Goal: Task Accomplishment & Management: Complete application form

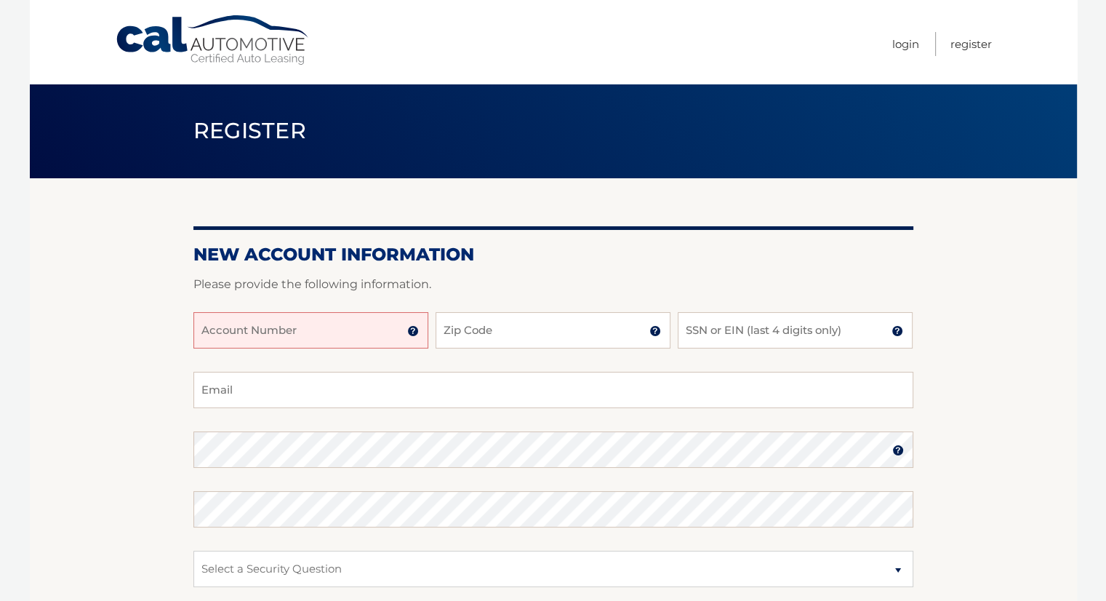
click at [250, 338] on input "Account Number" at bounding box center [310, 330] width 235 height 36
type input "44455973648"
click at [506, 332] on input "Zip Code" at bounding box center [553, 330] width 235 height 36
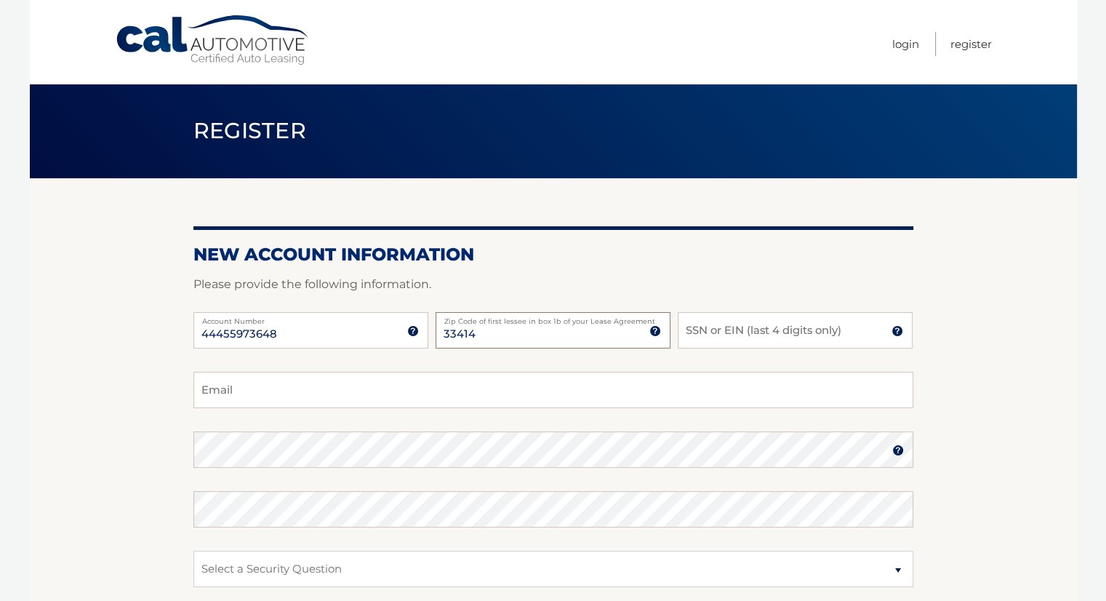
type input "33414"
click at [722, 337] on input "SSN or EIN (last 4 digits only)" at bounding box center [795, 330] width 235 height 36
type input "5209"
click at [503, 386] on input "Email" at bounding box center [553, 390] width 720 height 36
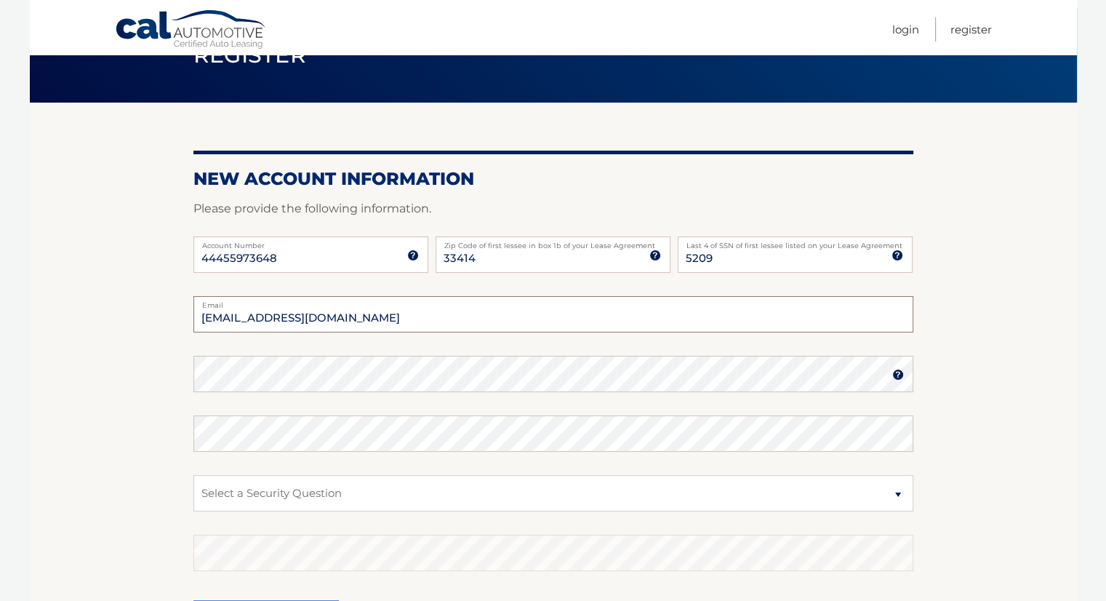
scroll to position [145, 0]
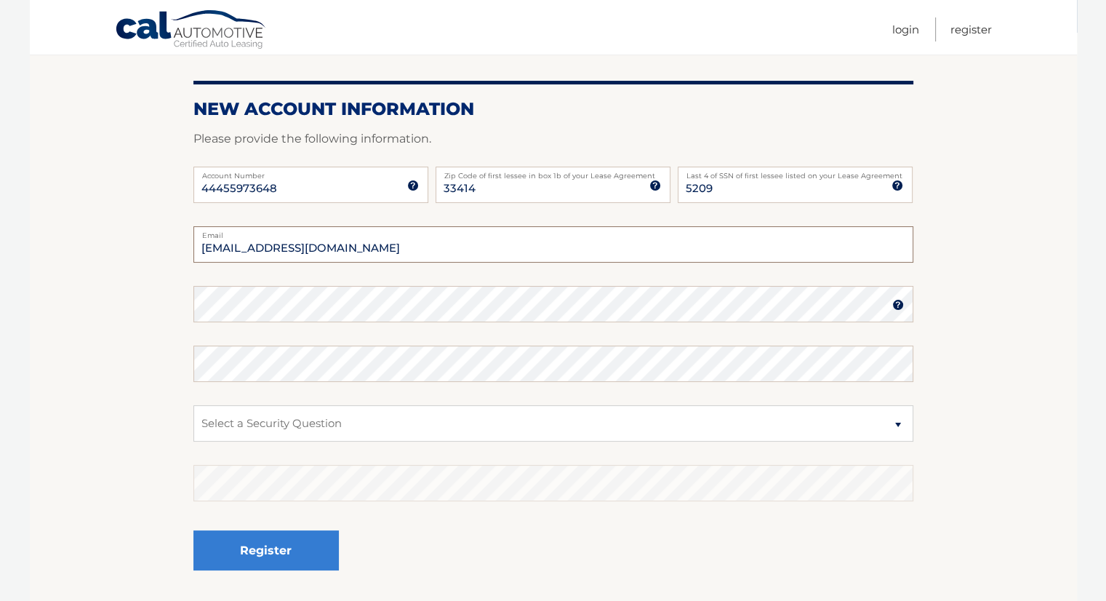
type input "sukiegoldie@gmail.com"
click at [893, 303] on img at bounding box center [898, 305] width 12 height 12
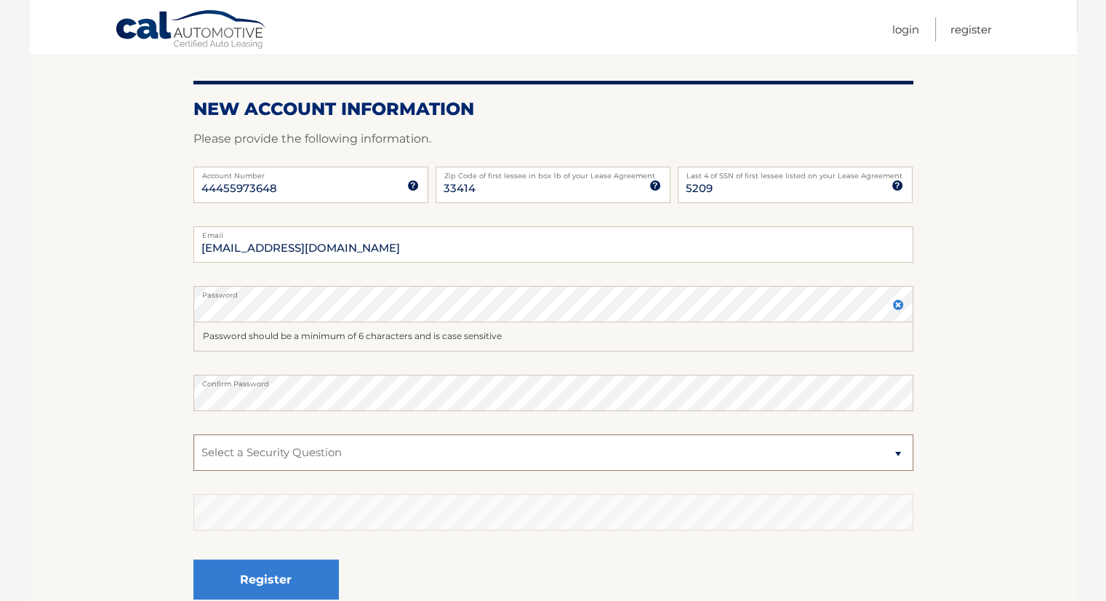
click at [275, 458] on select "Select a Security Question What was the name of your elementary school? What is…" at bounding box center [553, 452] width 720 height 36
select select "2"
click at [193, 434] on select "Select a Security Question What was the name of your elementary school? What is…" at bounding box center [553, 452] width 720 height 36
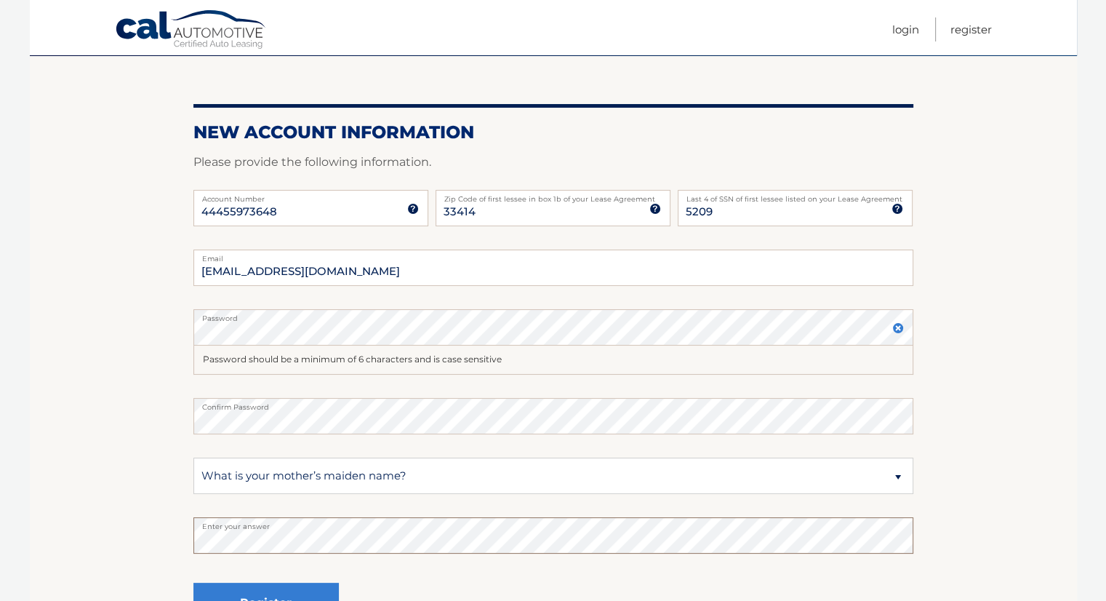
scroll to position [285, 0]
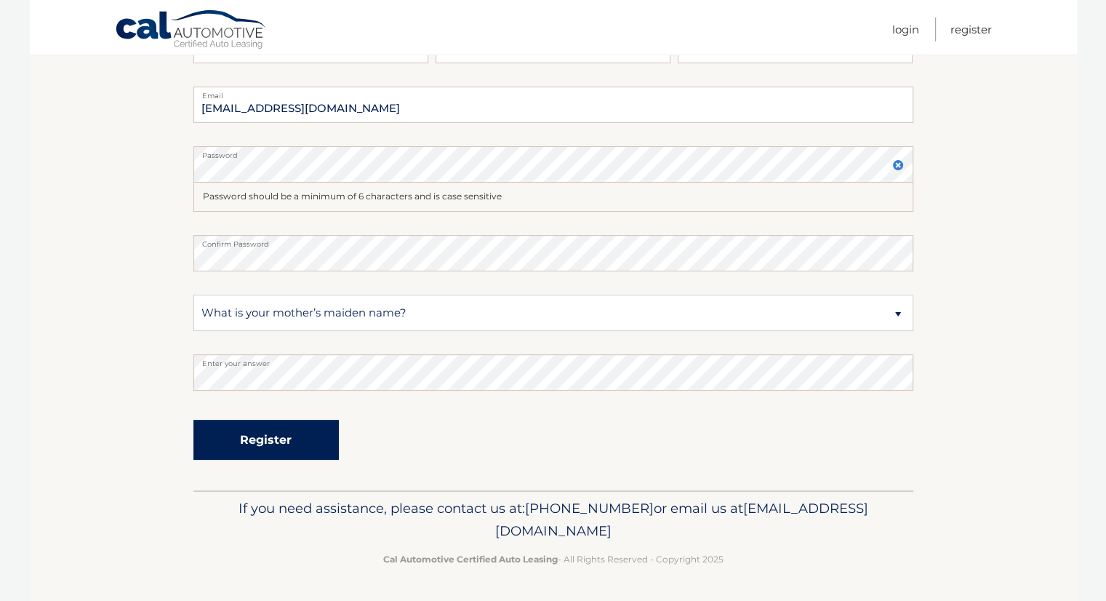
click at [276, 446] on button "Register" at bounding box center [265, 440] width 145 height 40
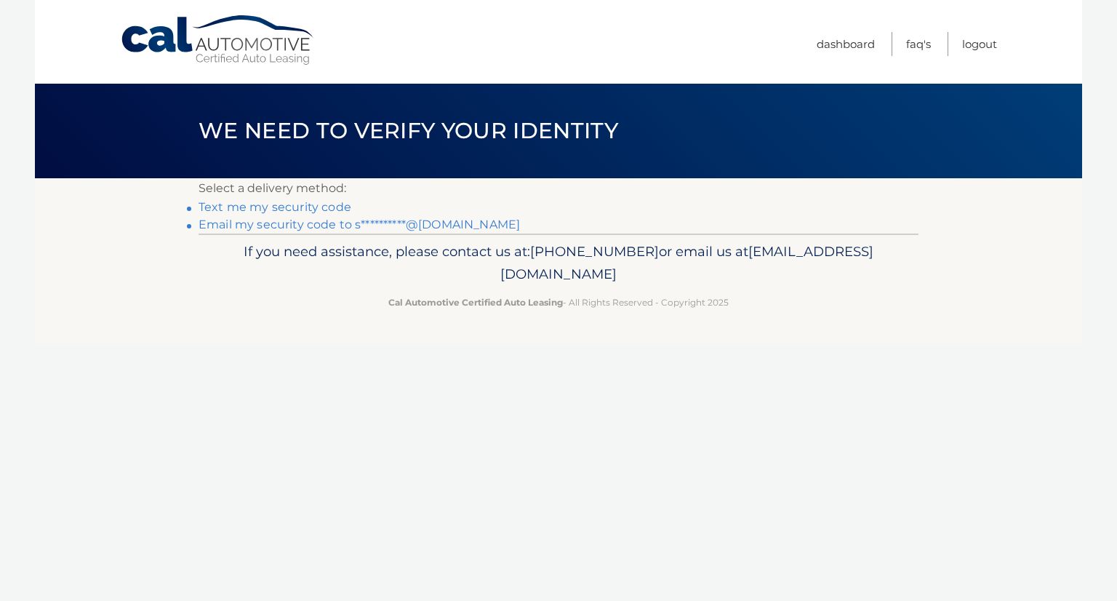
click at [288, 207] on link "Text me my security code" at bounding box center [275, 207] width 153 height 14
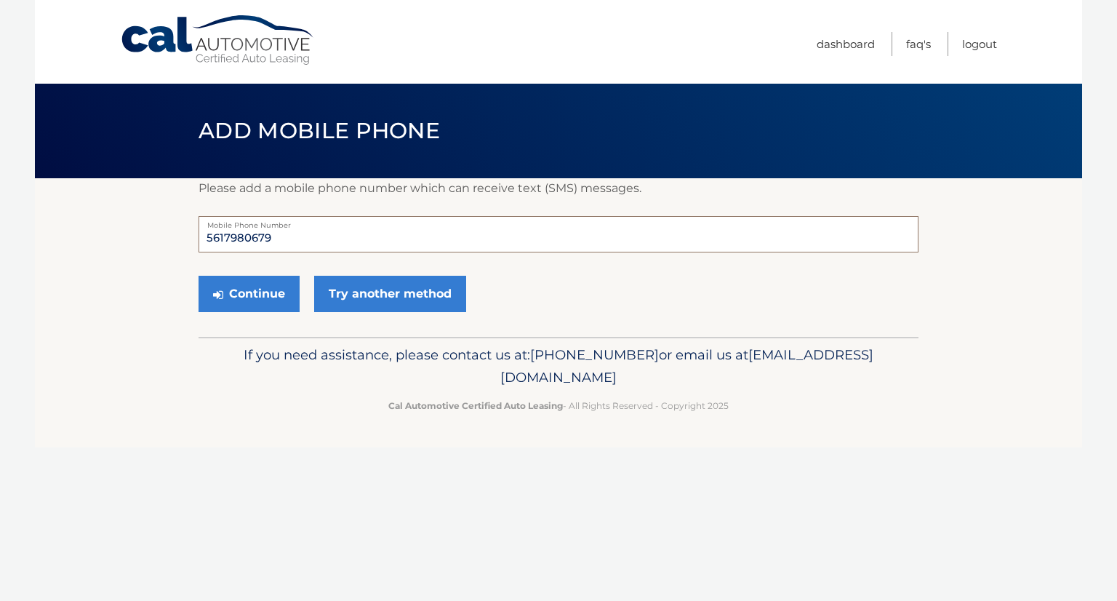
click at [288, 236] on input "5617980679" at bounding box center [559, 234] width 720 height 36
type input "5"
type input "6692450045"
click at [252, 288] on button "Continue" at bounding box center [249, 294] width 101 height 36
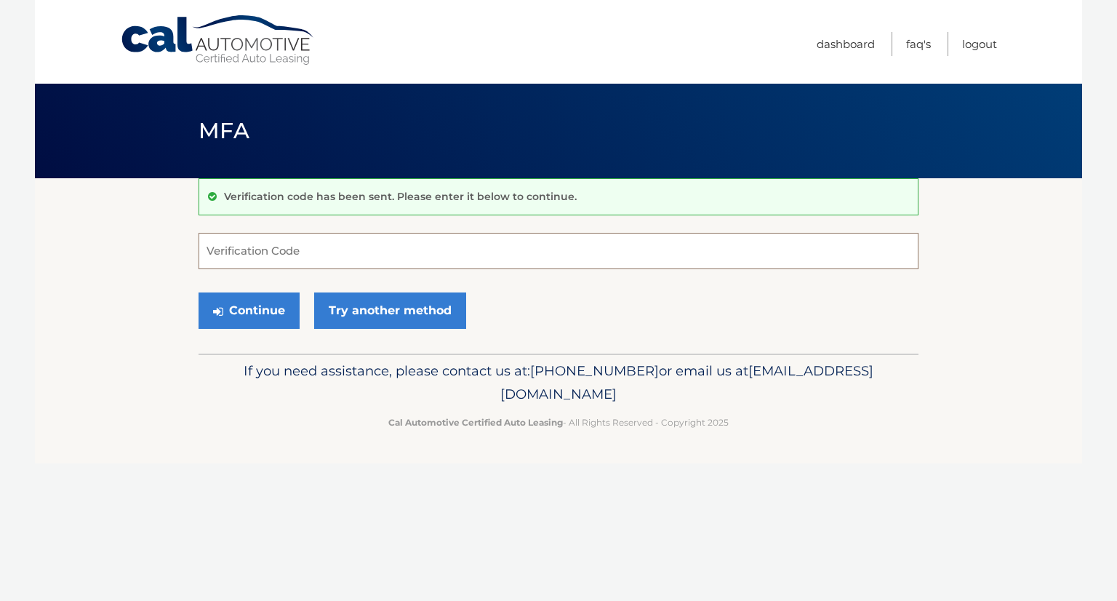
click at [263, 250] on input "Verification Code" at bounding box center [559, 251] width 720 height 36
type input "085115"
click at [248, 312] on button "Continue" at bounding box center [249, 310] width 101 height 36
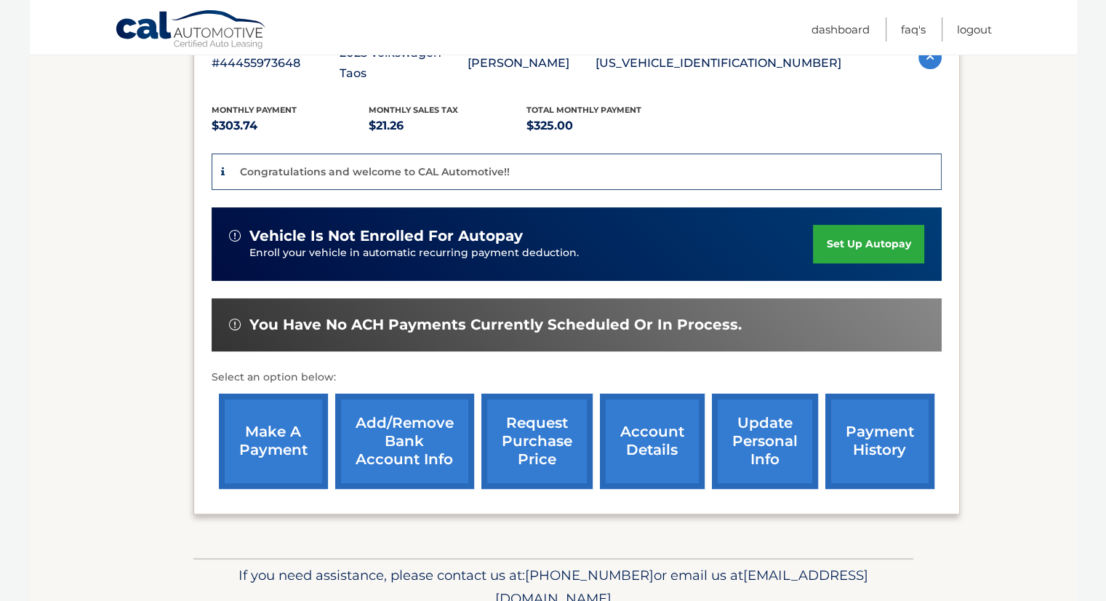
scroll to position [332, 0]
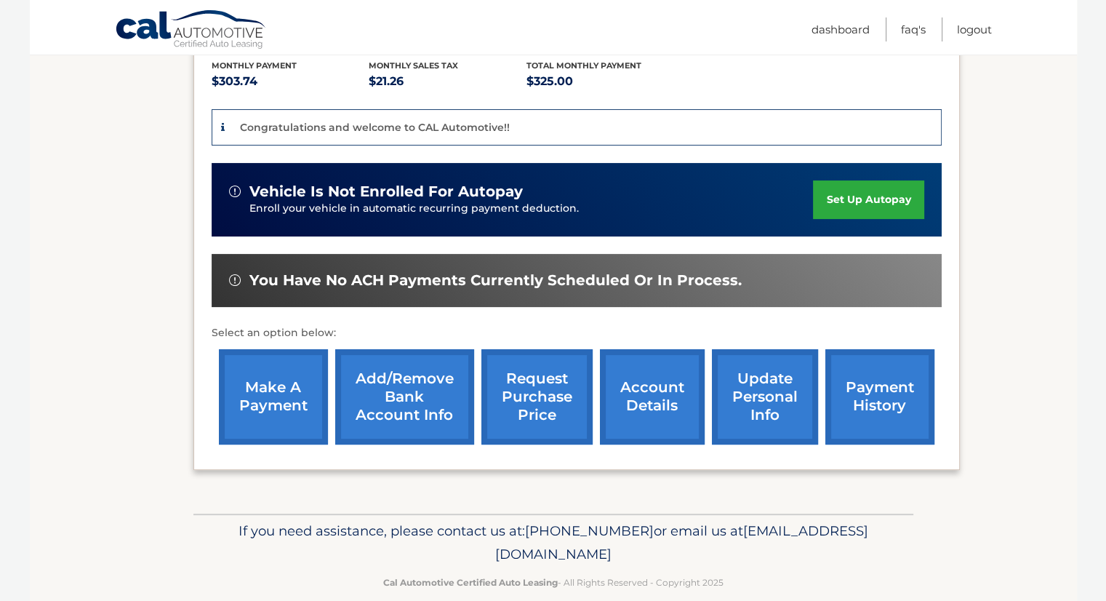
click at [865, 180] on link "set up autopay" at bounding box center [868, 199] width 111 height 39
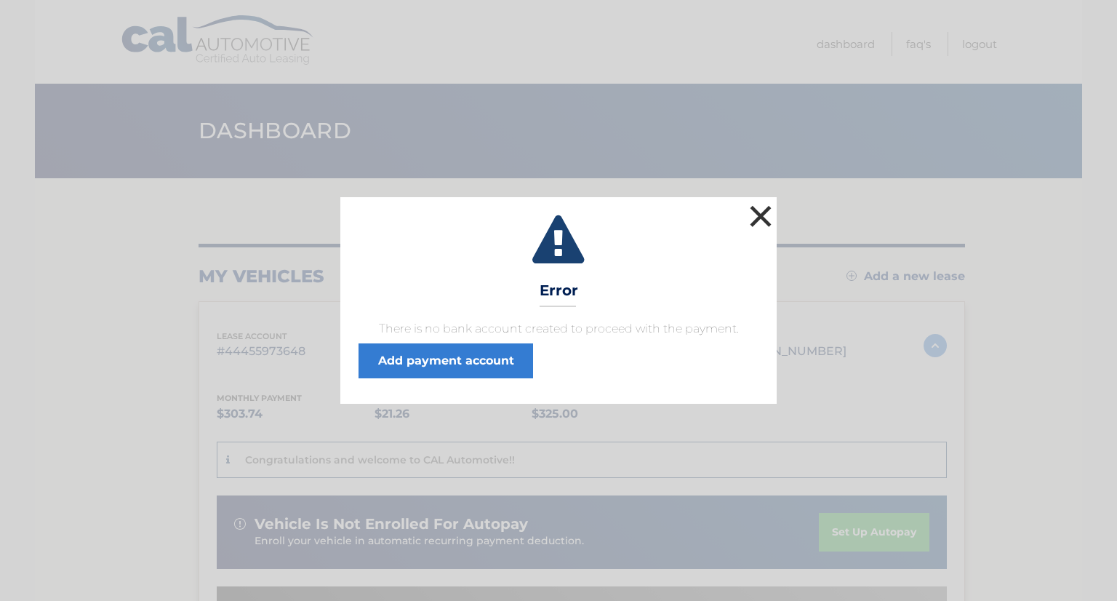
click at [759, 211] on button "×" at bounding box center [760, 215] width 29 height 29
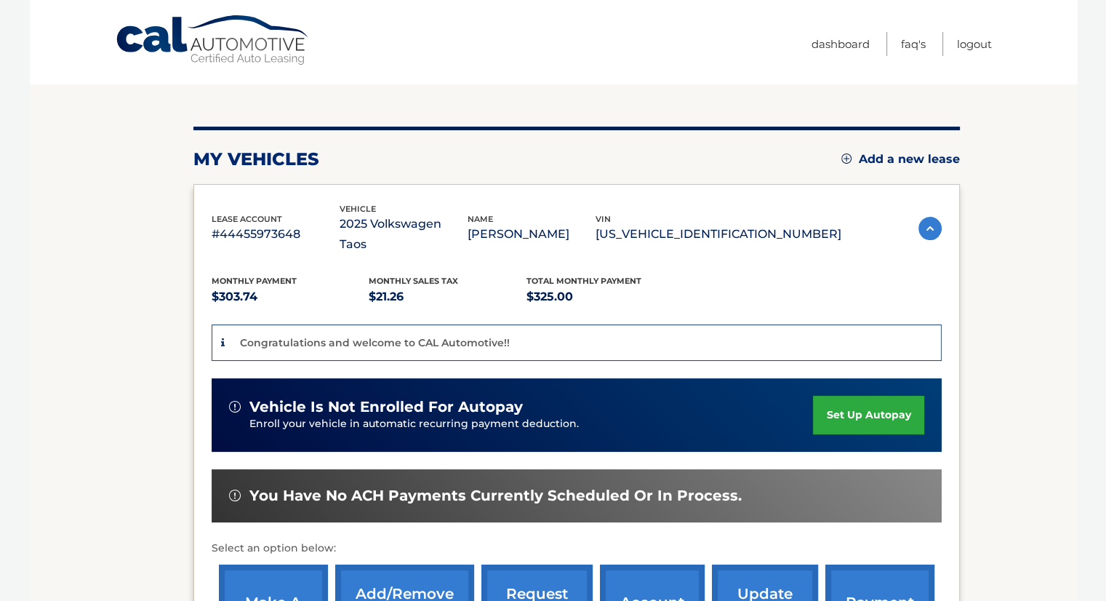
scroll to position [218, 0]
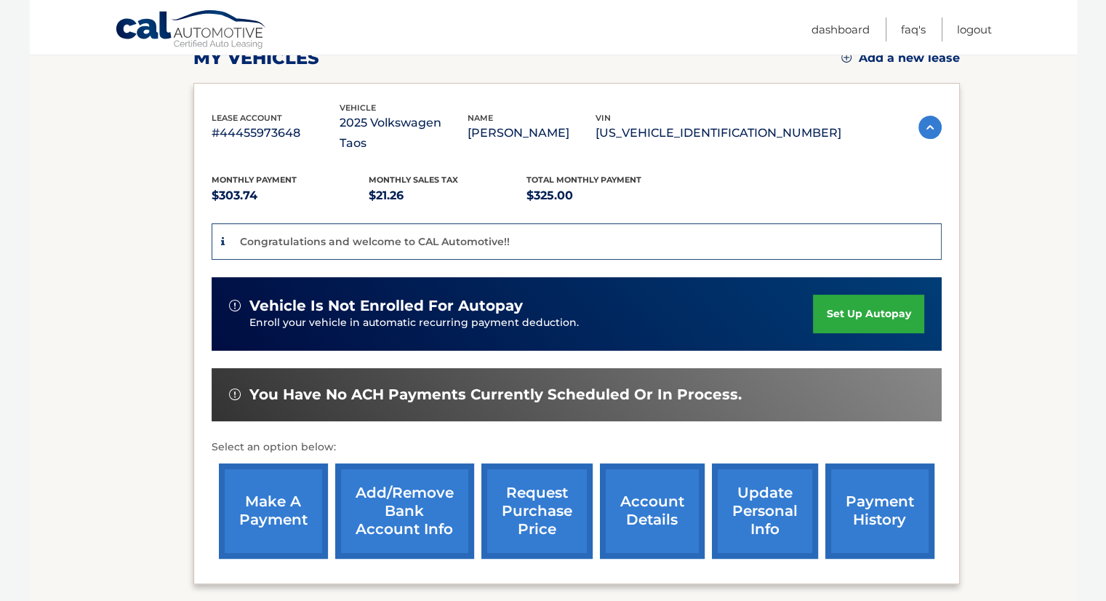
click at [420, 495] on link "Add/Remove bank account info" at bounding box center [404, 510] width 139 height 95
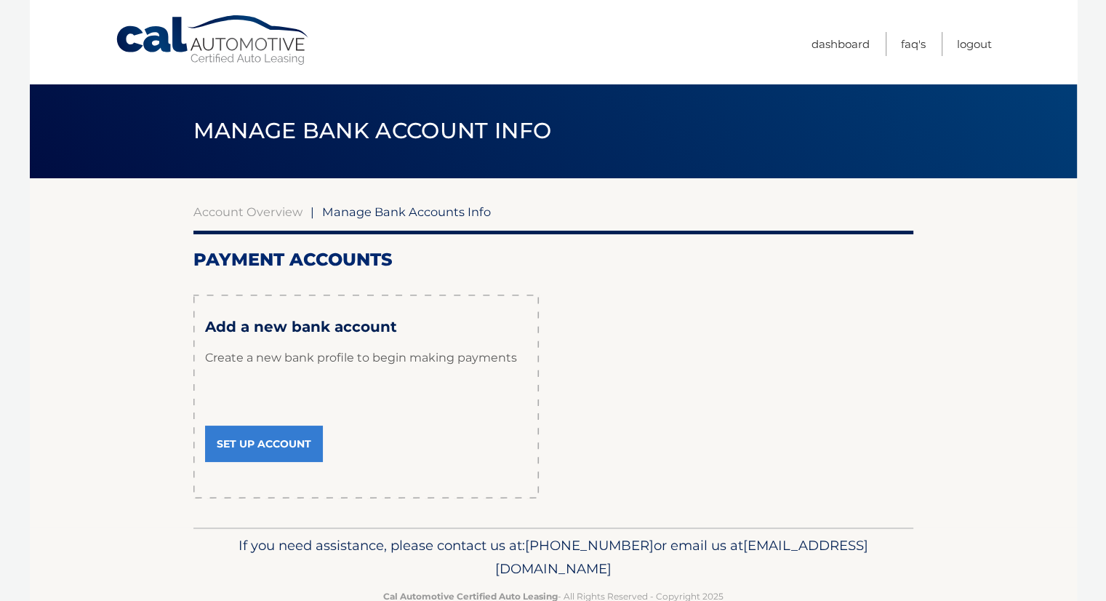
click at [283, 449] on link "Set Up Account" at bounding box center [264, 444] width 118 height 36
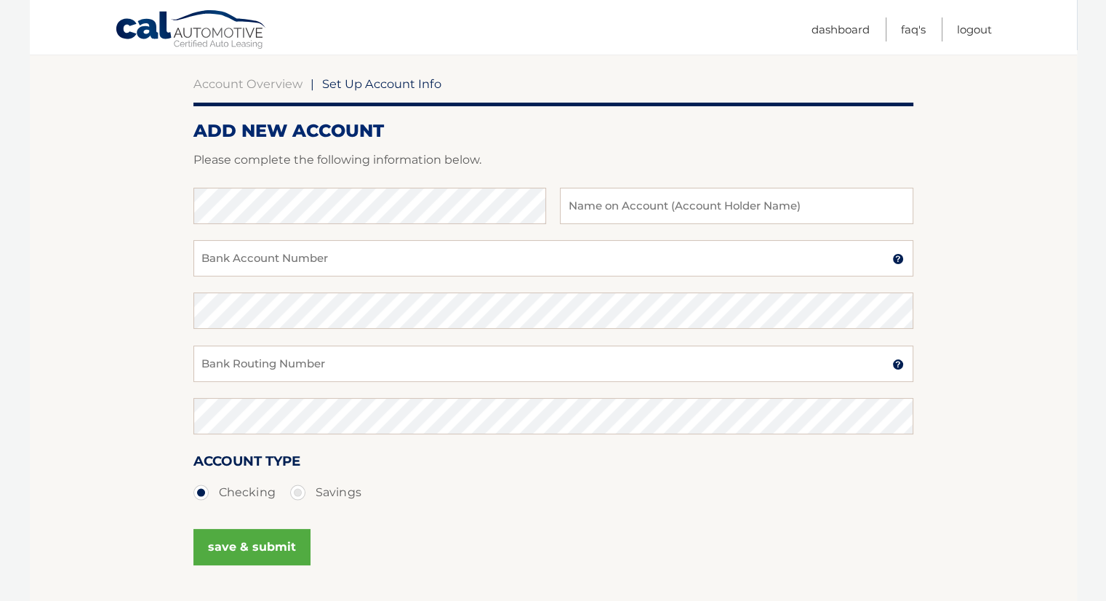
scroll to position [97, 0]
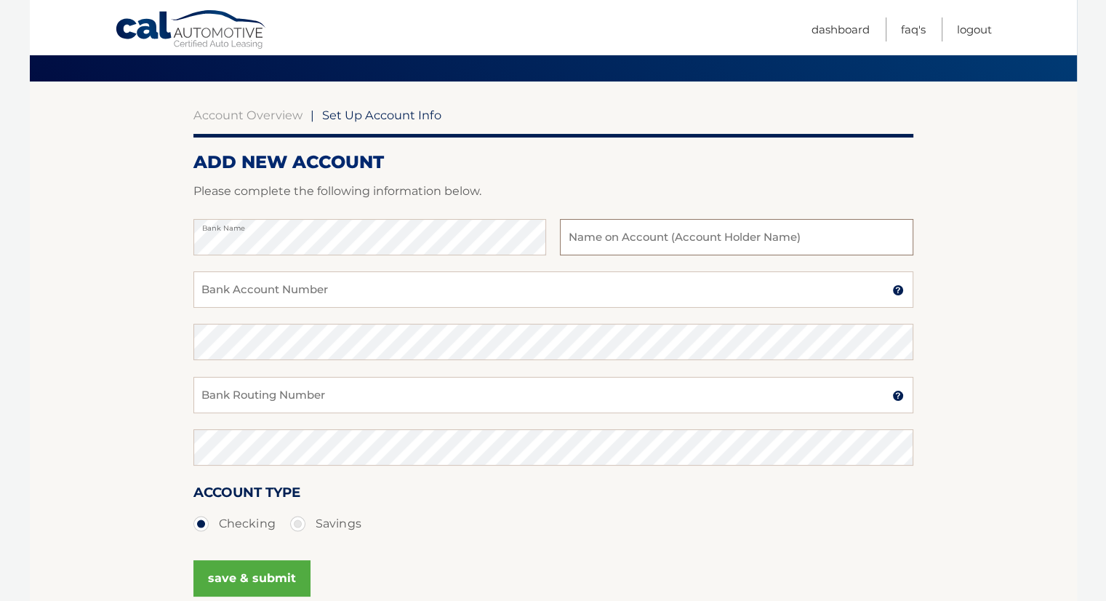
click at [620, 242] on input "text" at bounding box center [736, 237] width 353 height 36
type input "[PERSON_NAME]"
click at [419, 283] on input "Bank Account Number" at bounding box center [553, 289] width 720 height 36
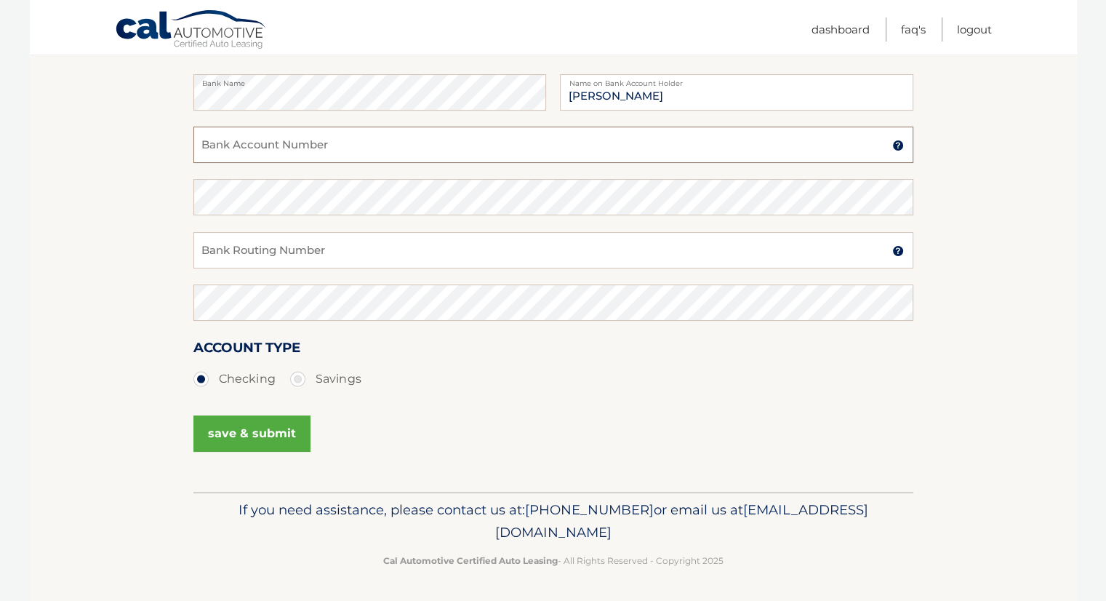
scroll to position [242, 0]
paste input "1001419240"
type input "1001419240"
click at [279, 245] on input "Bank Routing Number" at bounding box center [553, 249] width 720 height 36
paste input "267084131"
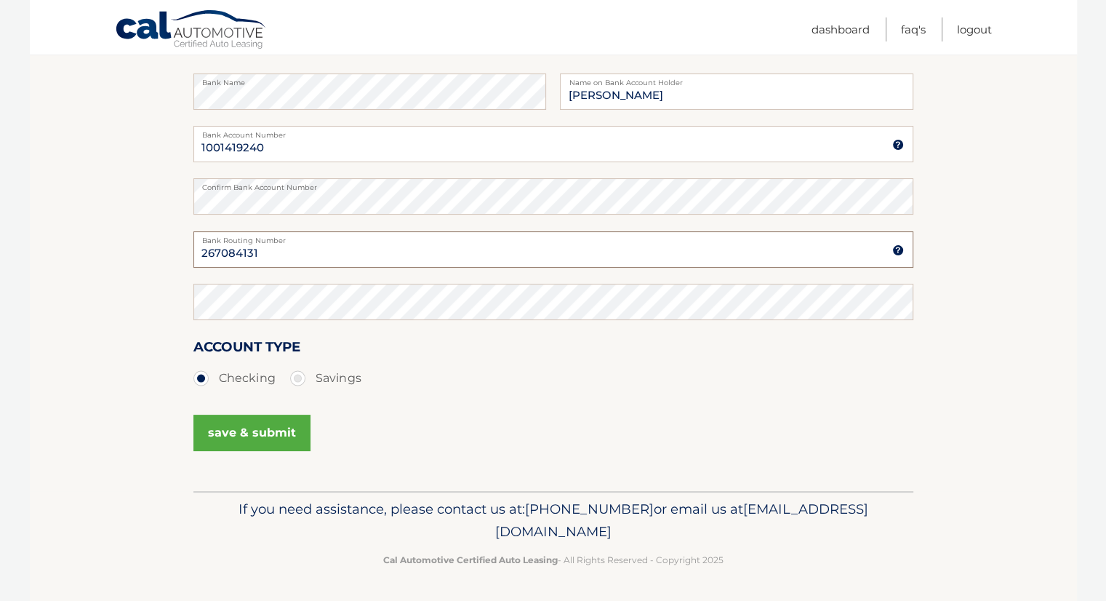
type input "267084131"
click at [233, 427] on button "save & submit" at bounding box center [251, 433] width 117 height 36
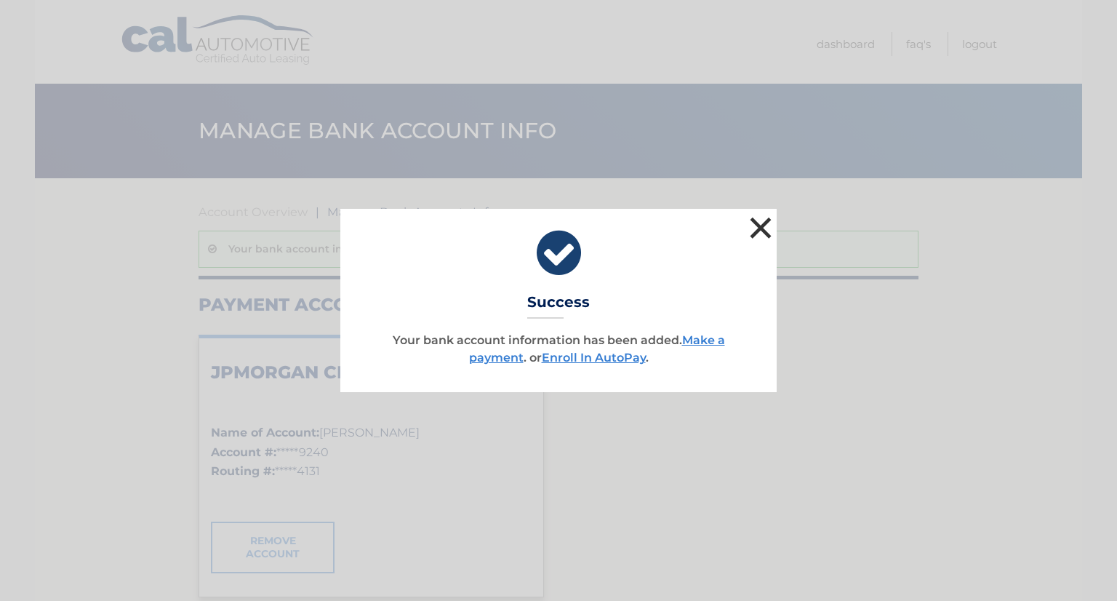
click at [761, 225] on button "×" at bounding box center [760, 227] width 29 height 29
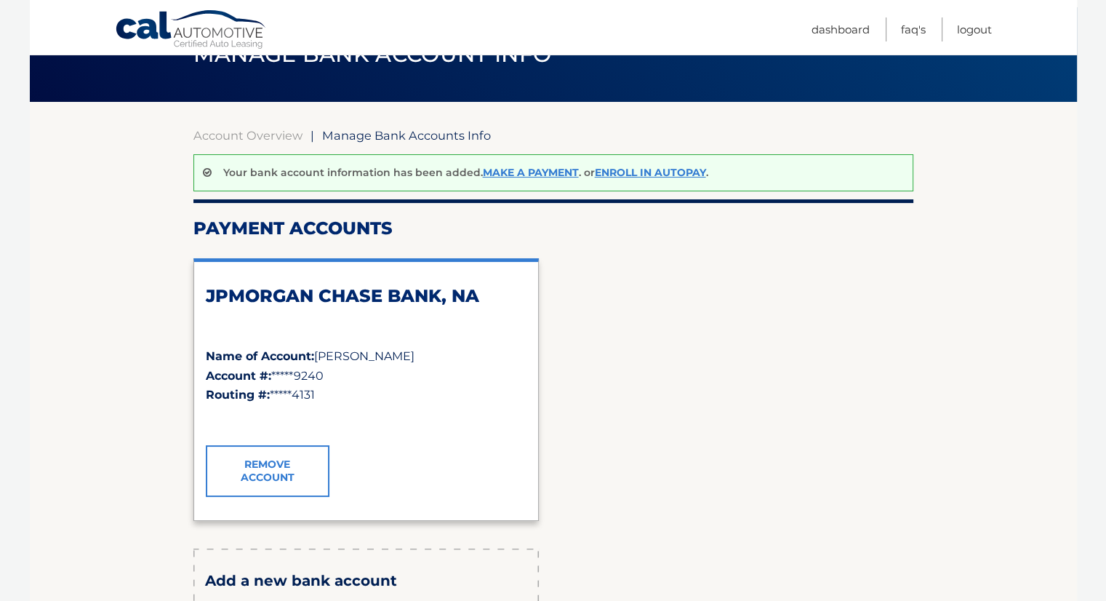
scroll to position [76, 0]
click at [658, 169] on link "Enroll In AutoPay" at bounding box center [650, 173] width 111 height 13
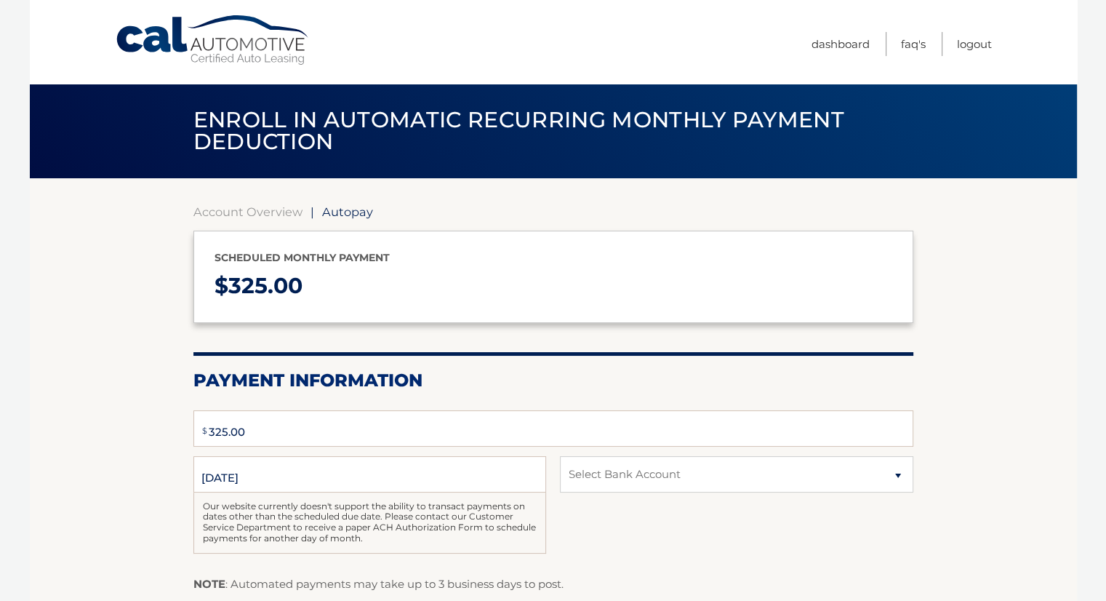
type input "325"
select select "NjhiZDY0NGUtMDYzYi00ZDQ5LWJlNjktNjA5YWRlZDNhMzVj"
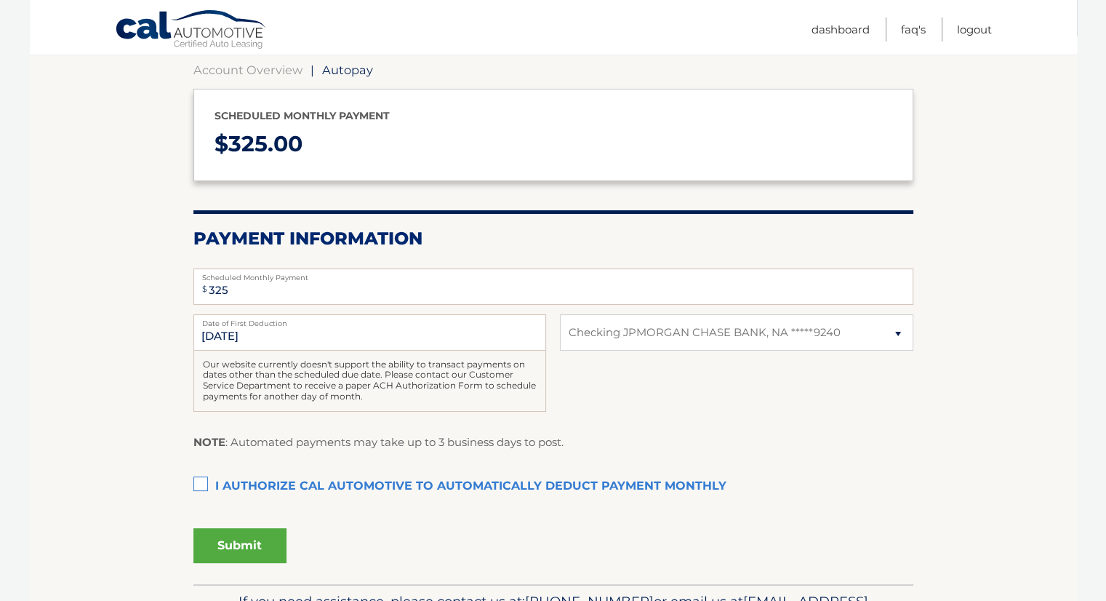
scroll to position [145, 0]
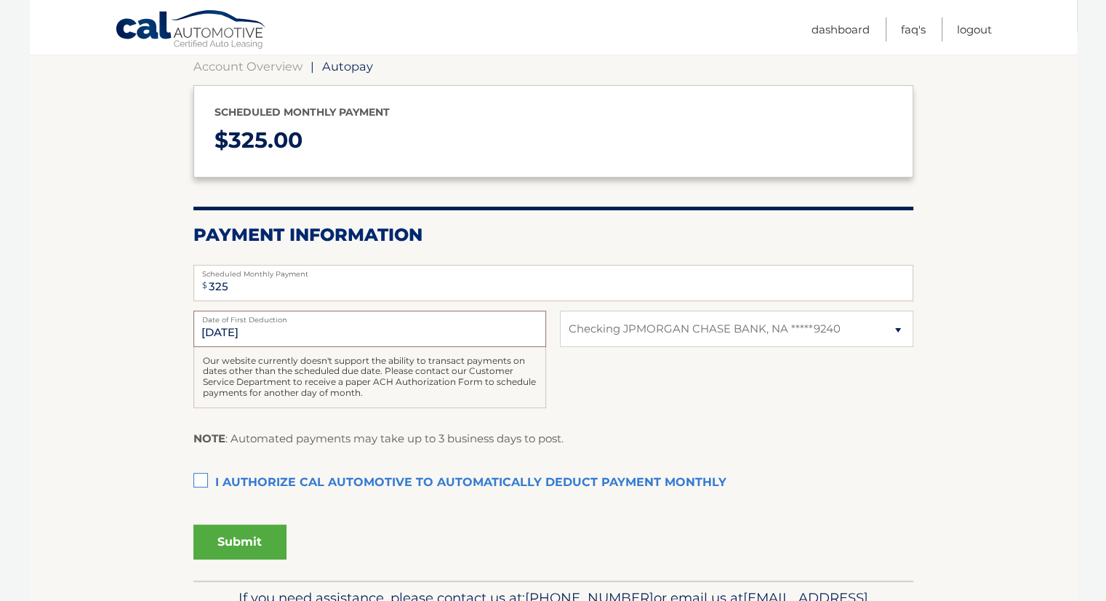
click at [221, 330] on input "[DATE]" at bounding box center [369, 329] width 353 height 36
click at [198, 474] on label "I authorize cal automotive to automatically deduct payment monthly This checkbo…" at bounding box center [553, 482] width 720 height 29
click at [0, 0] on input "I authorize cal automotive to automatically deduct payment monthly This checkbo…" at bounding box center [0, 0] width 0 height 0
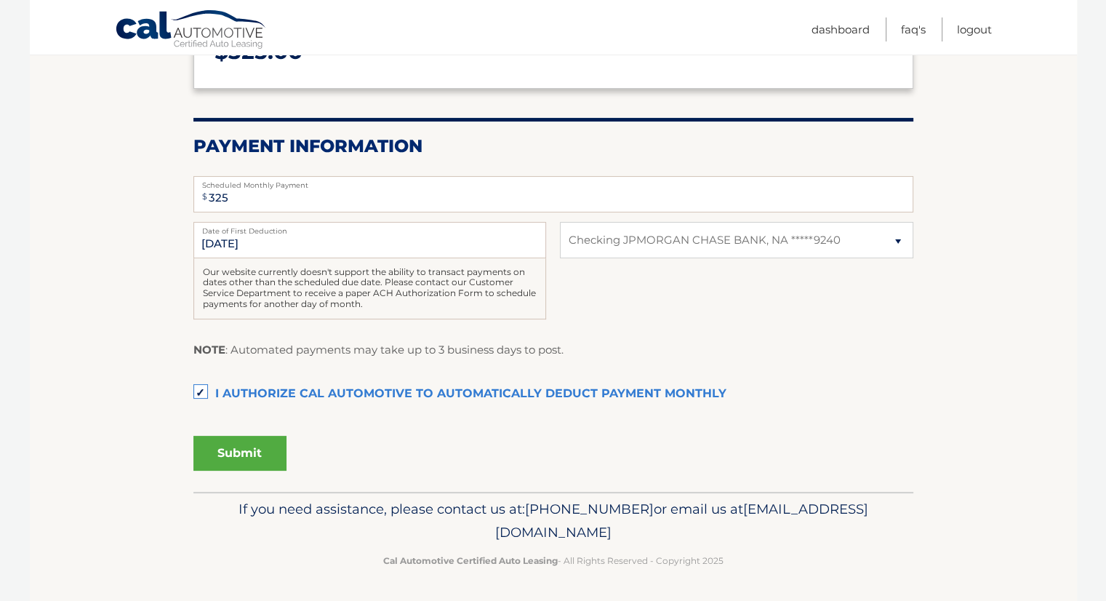
click at [247, 441] on button "Submit" at bounding box center [239, 453] width 93 height 35
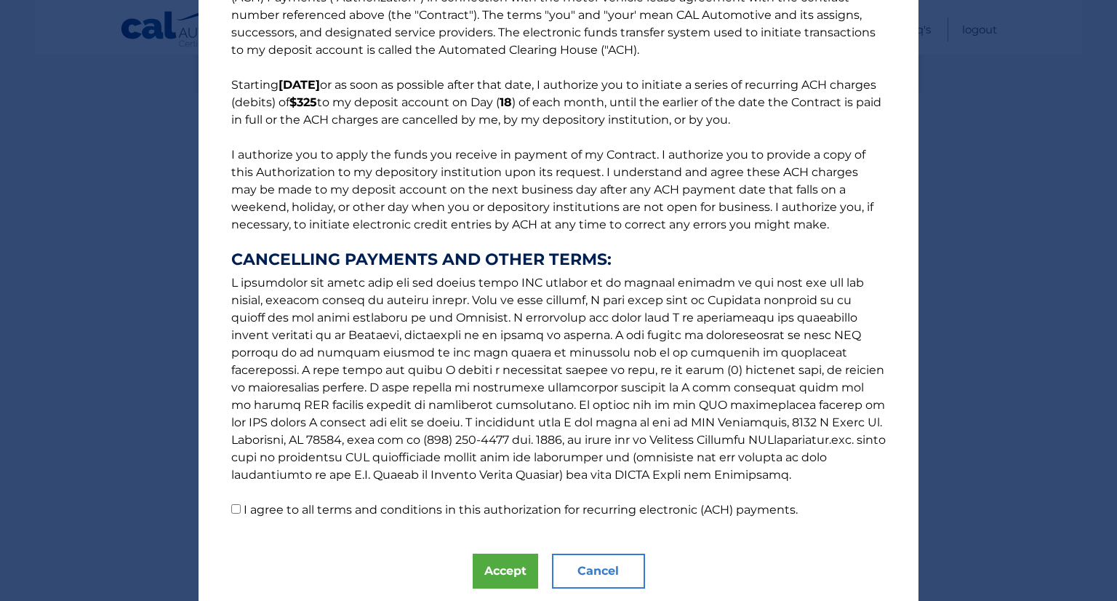
scroll to position [104, 0]
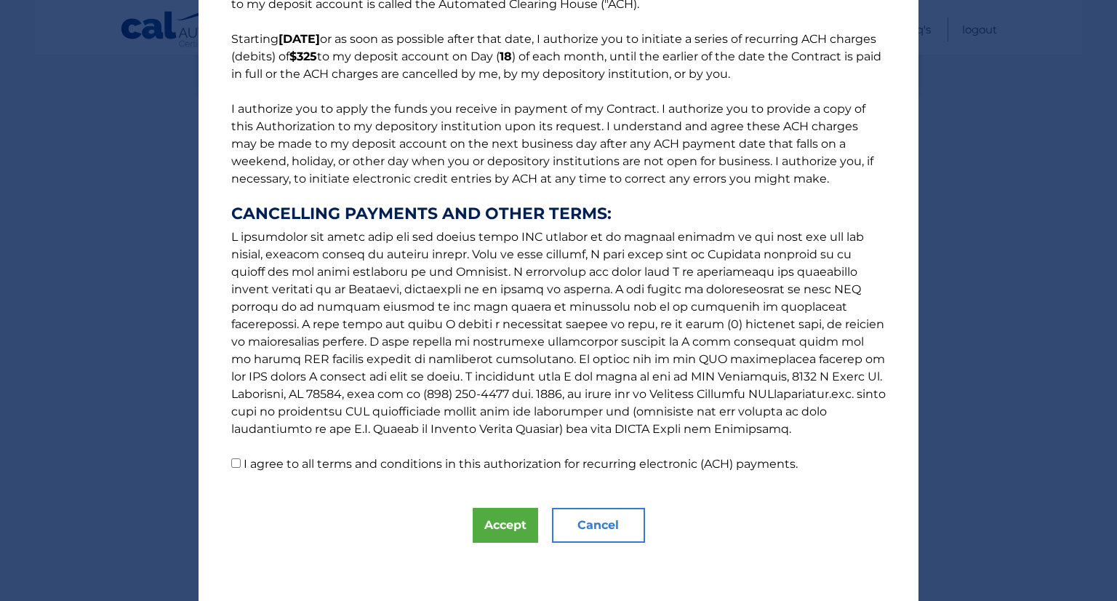
click at [233, 461] on input "I agree to all terms and conditions in this authorization for recurring electro…" at bounding box center [235, 462] width 9 height 9
checkbox input "true"
click at [489, 524] on button "Accept" at bounding box center [505, 525] width 65 height 35
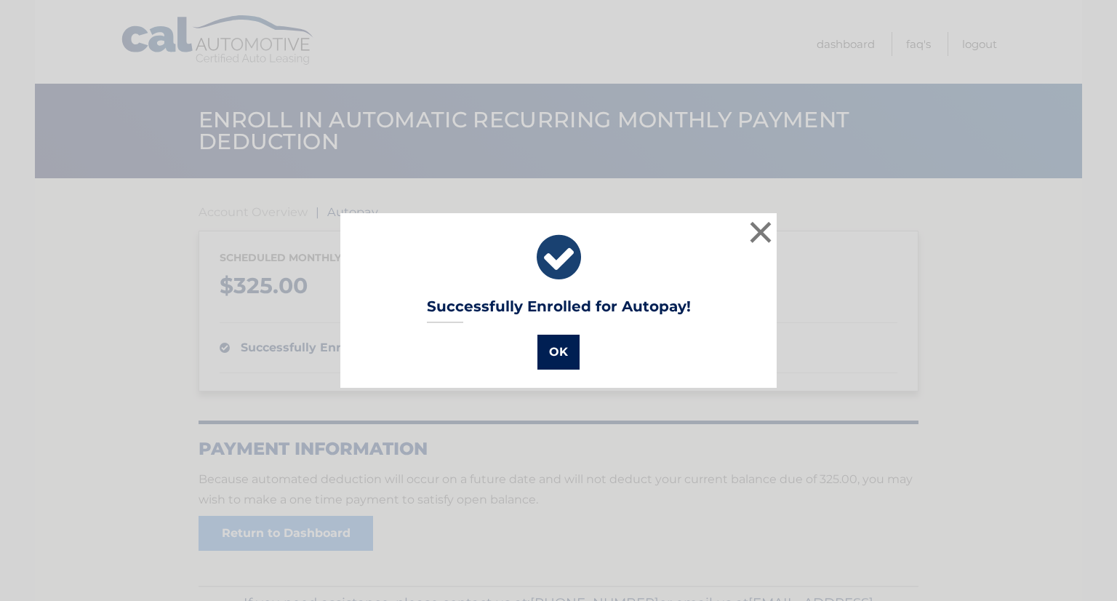
click at [548, 346] on button "OK" at bounding box center [559, 352] width 42 height 35
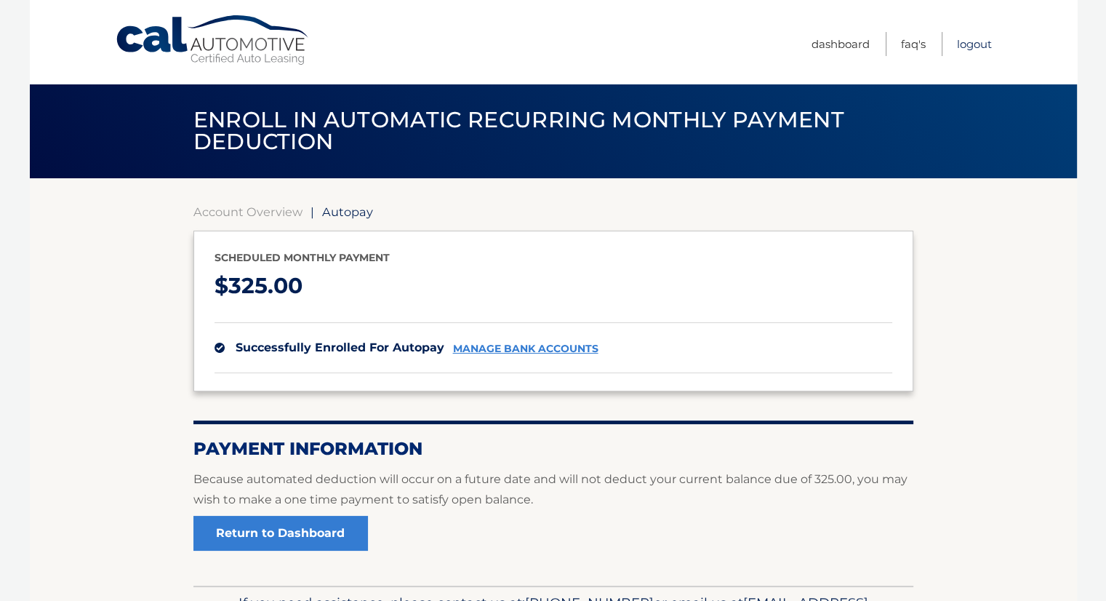
click at [973, 41] on link "Logout" at bounding box center [974, 44] width 35 height 24
